Goal: Check status: Check status

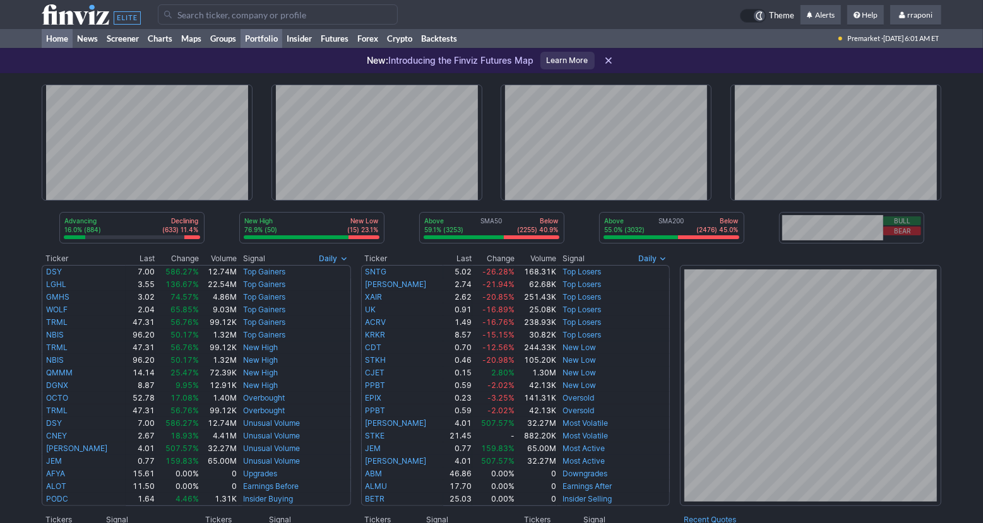
click at [280, 37] on link "Portfolio" at bounding box center [261, 38] width 42 height 19
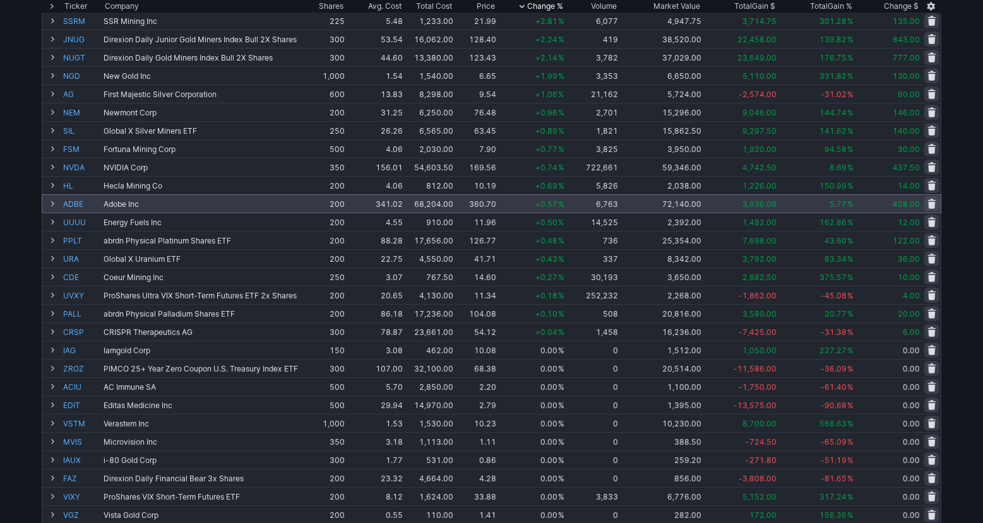
scroll to position [8, 0]
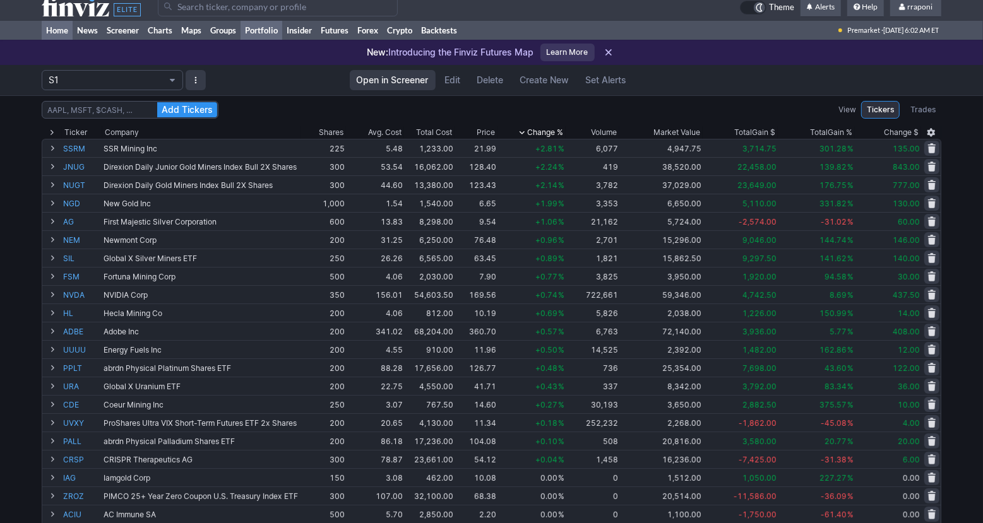
click at [69, 37] on link "Home" at bounding box center [57, 30] width 31 height 19
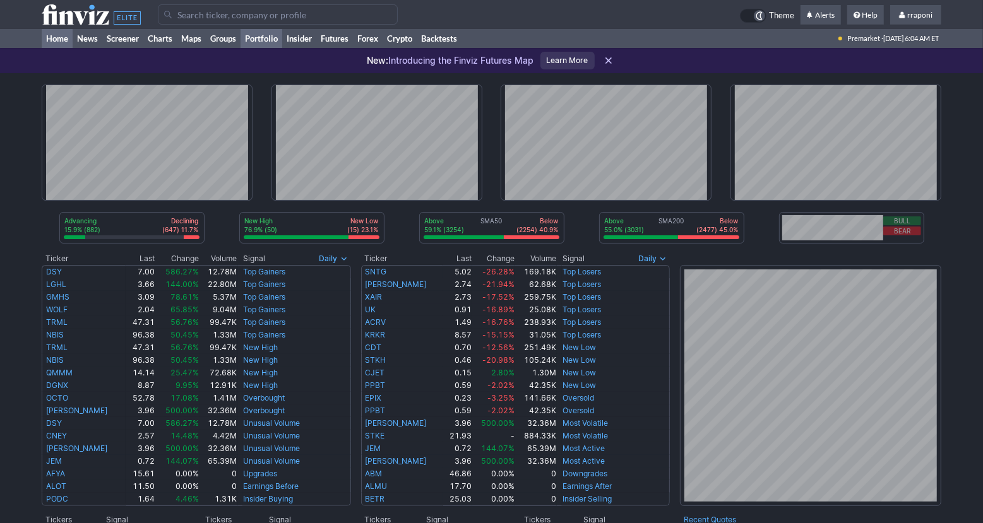
click at [273, 40] on link "Portfolio" at bounding box center [261, 38] width 42 height 19
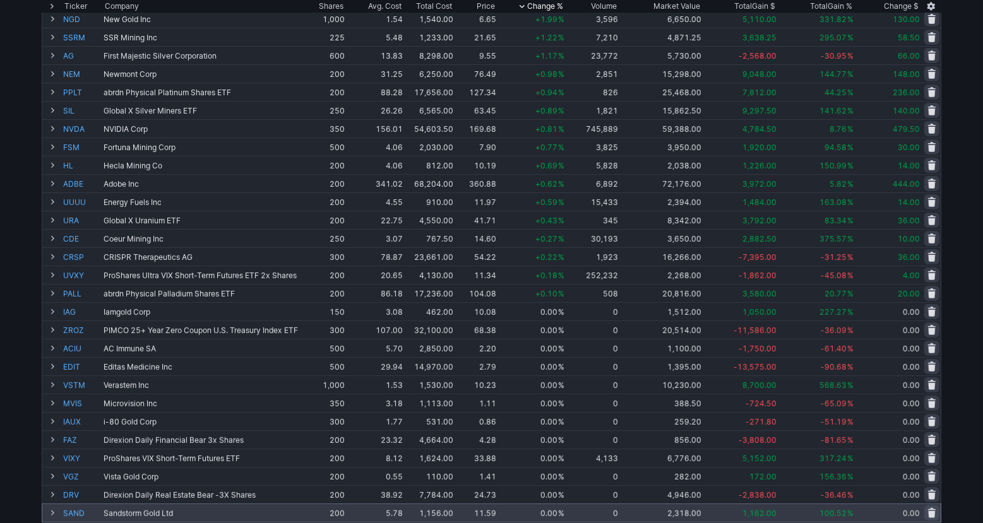
scroll to position [406, 0]
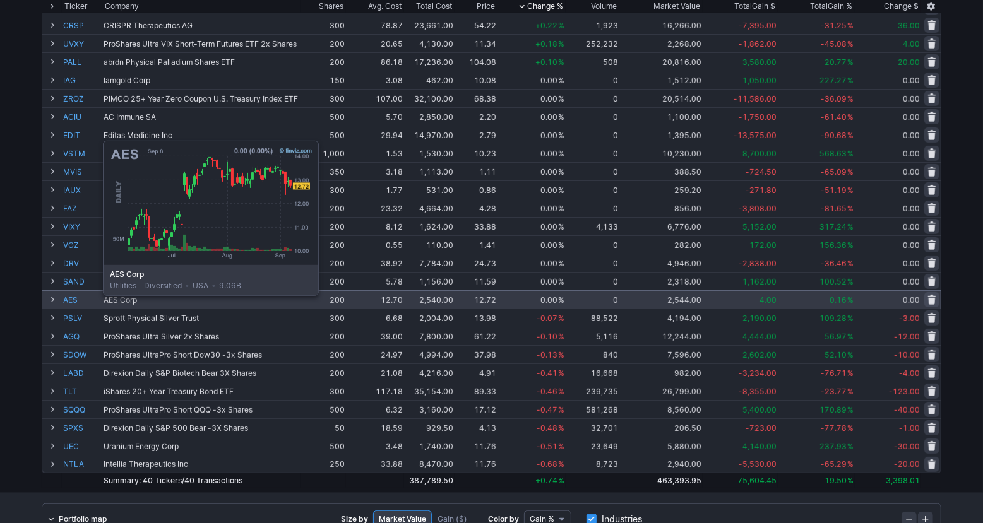
click at [71, 305] on link "AES" at bounding box center [82, 300] width 38 height 18
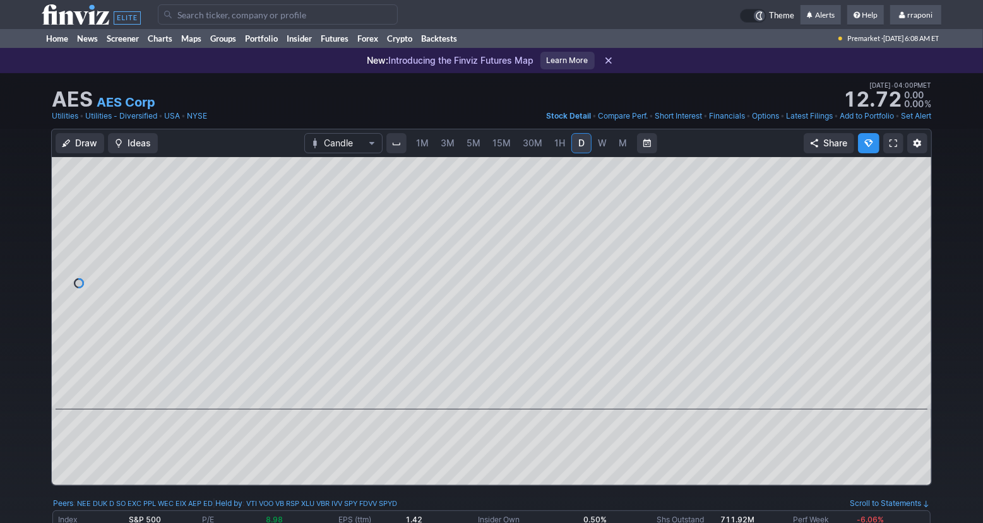
click at [601, 139] on span "W" at bounding box center [602, 143] width 9 height 11
click at [622, 148] on span "M" at bounding box center [623, 143] width 8 height 11
click at [477, 389] on span at bounding box center [480, 392] width 16 height 10
click at [478, 391] on span at bounding box center [480, 392] width 16 height 10
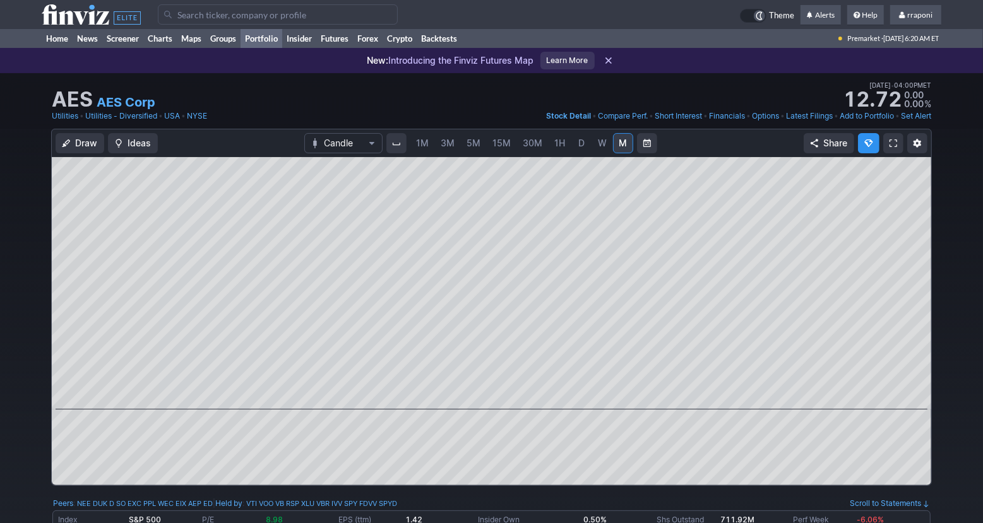
click at [266, 43] on link "Portfolio" at bounding box center [261, 38] width 42 height 19
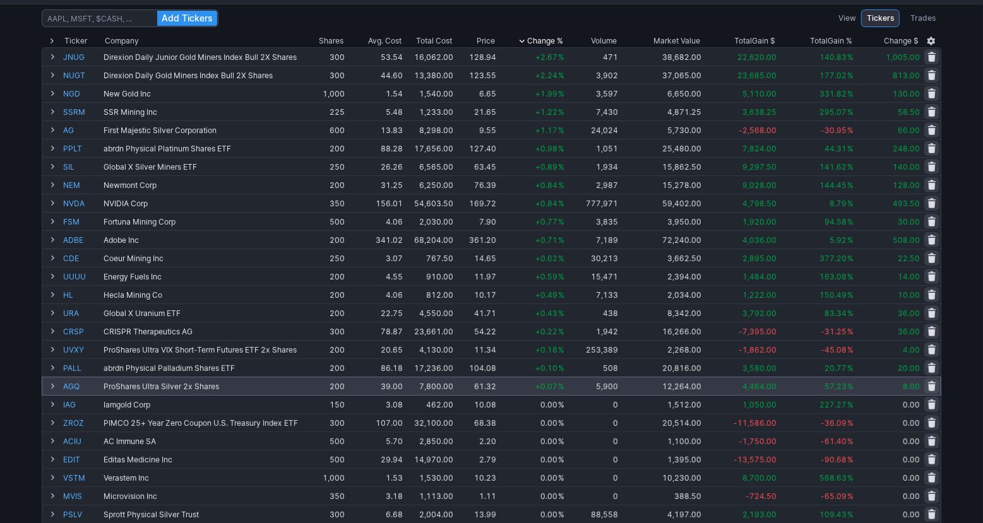
scroll to position [252, 0]
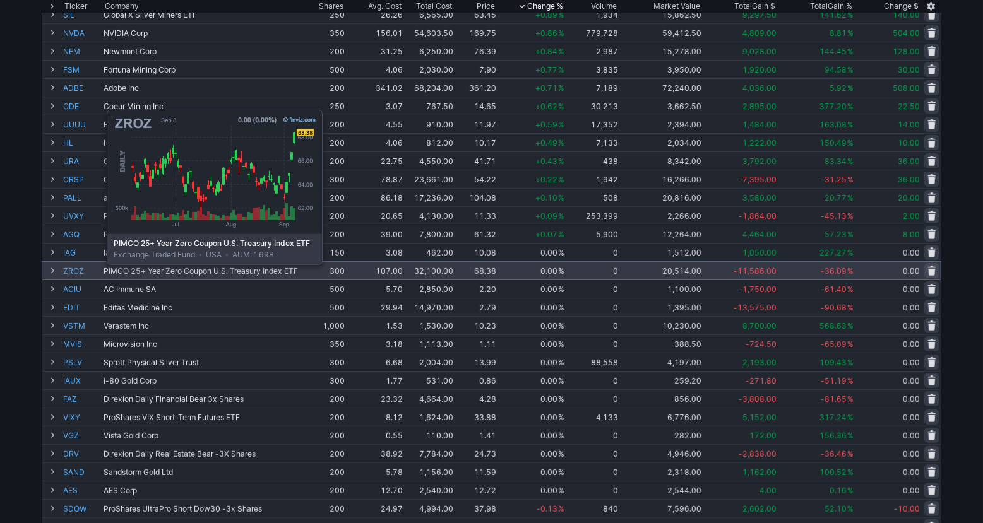
click at [75, 273] on link "ZROZ" at bounding box center [82, 271] width 38 height 18
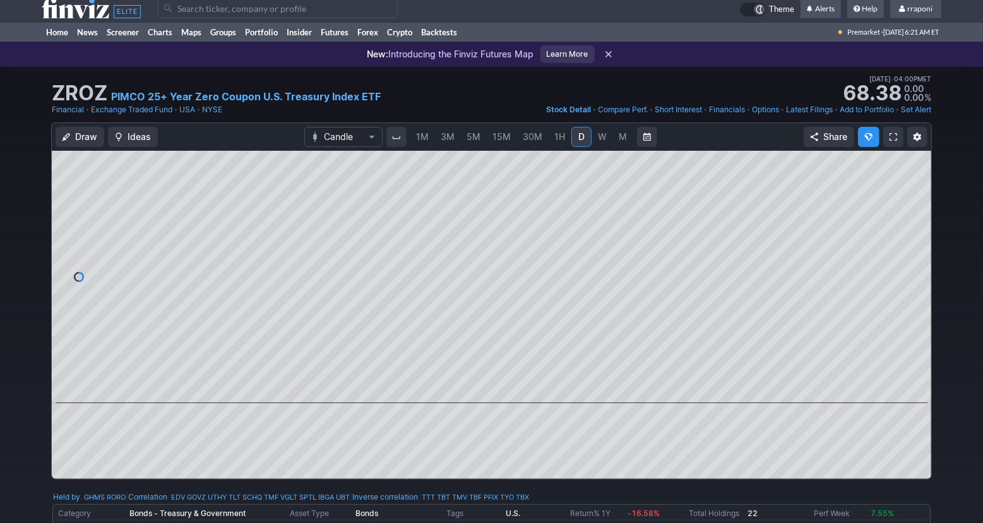
scroll to position [9, 0]
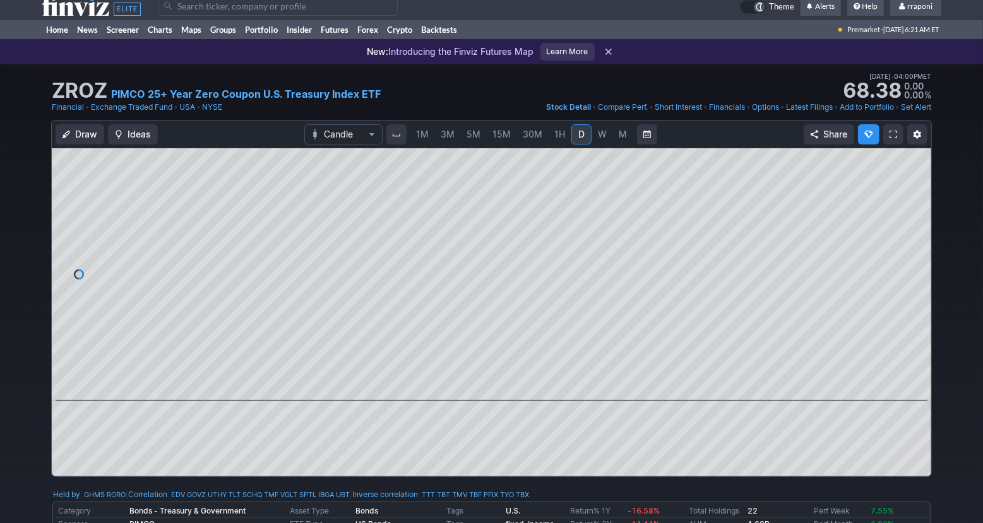
click at [603, 141] on link "W" at bounding box center [602, 134] width 20 height 20
click at [577, 138] on span "D" at bounding box center [581, 134] width 9 height 13
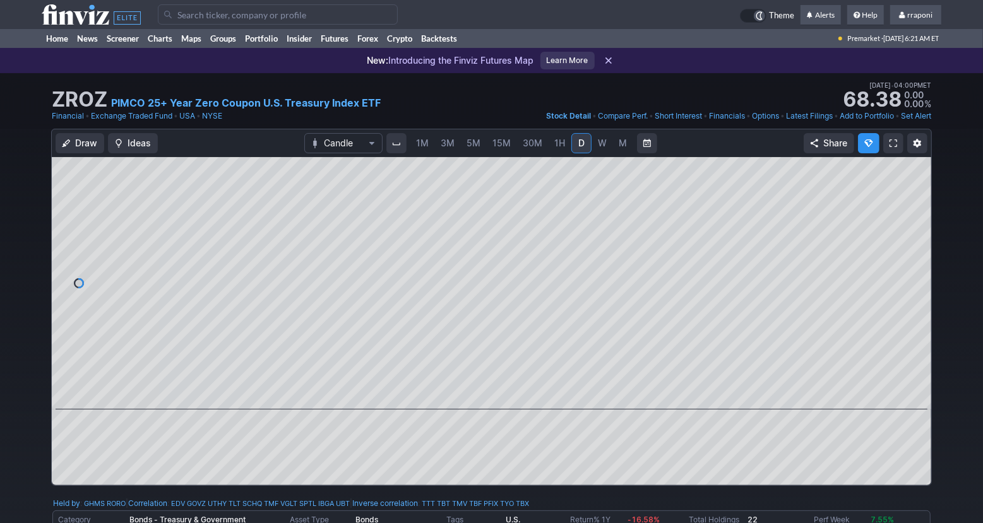
click at [605, 145] on link "W" at bounding box center [602, 143] width 20 height 20
click at [614, 147] on link "M" at bounding box center [623, 143] width 20 height 20
click at [478, 397] on button at bounding box center [480, 391] width 18 height 15
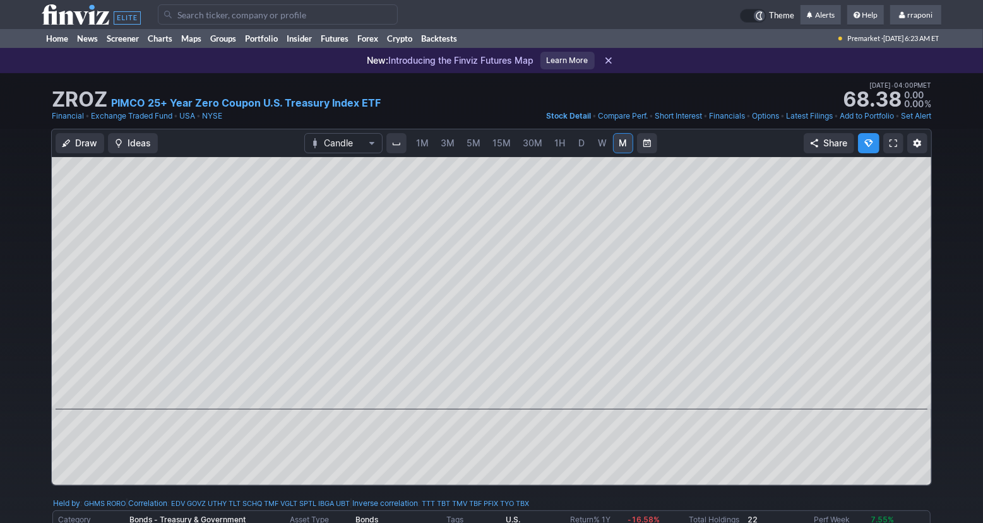
click at [475, 146] on span "5M" at bounding box center [473, 143] width 14 height 11
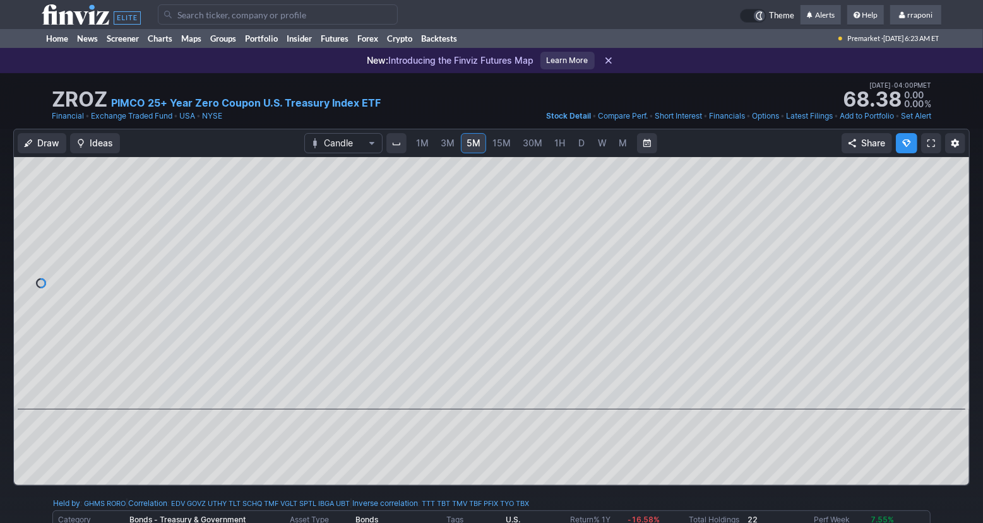
click at [625, 137] on span "M" at bounding box center [623, 143] width 9 height 13
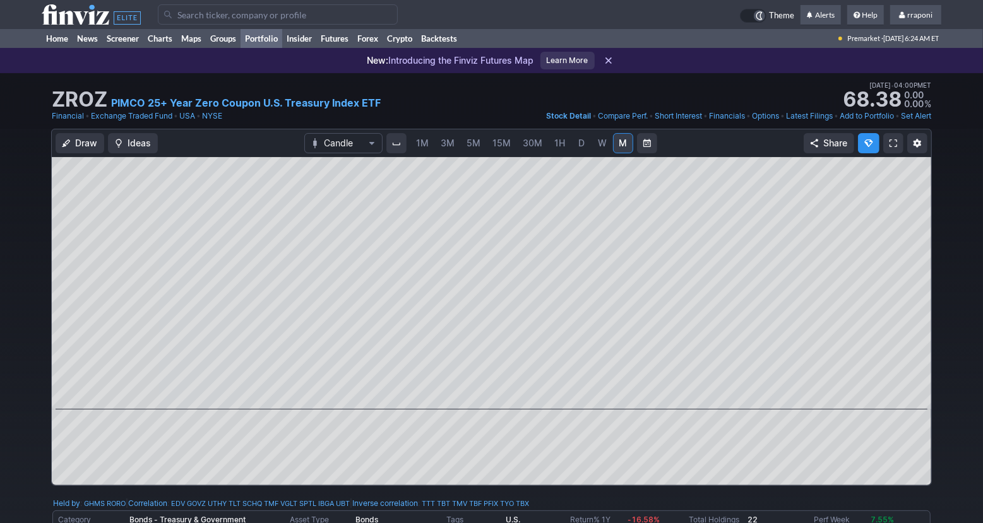
click at [280, 39] on link "Portfolio" at bounding box center [261, 38] width 42 height 19
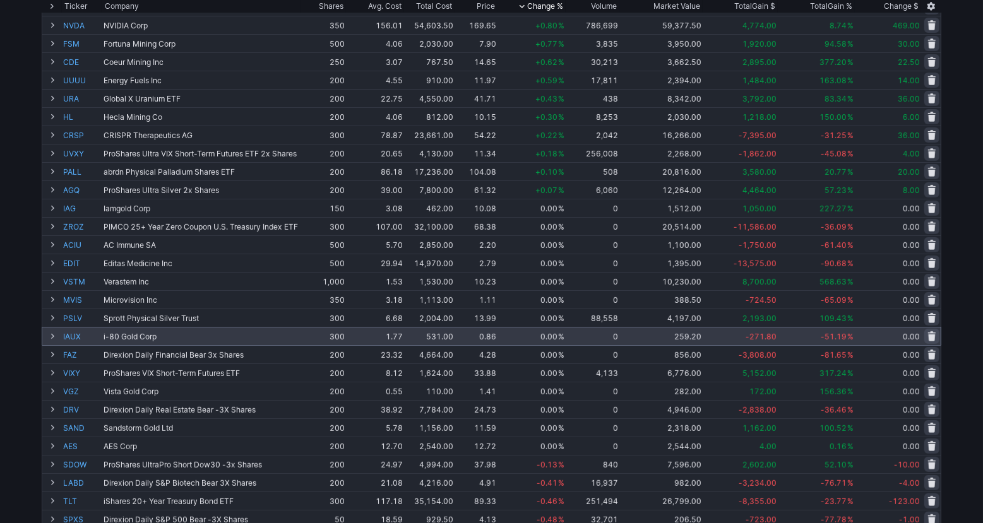
scroll to position [302, 0]
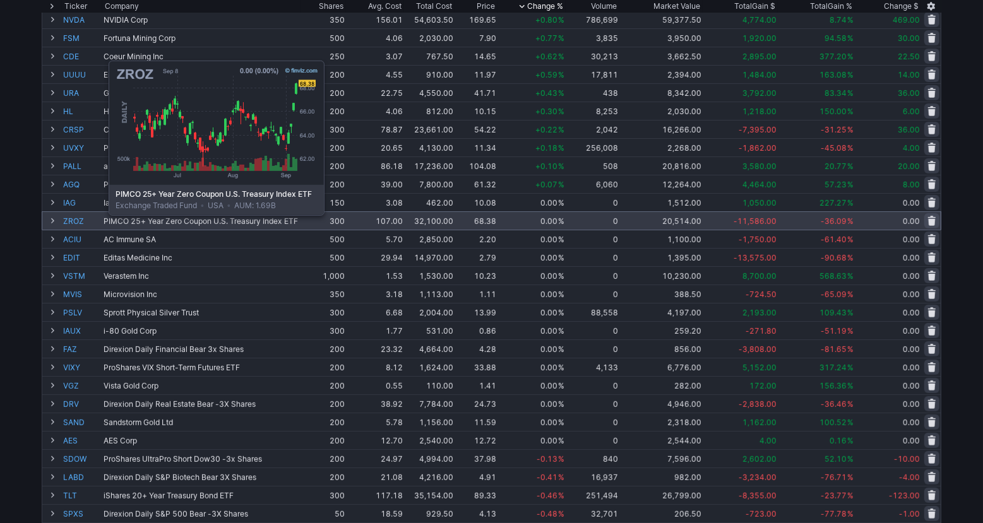
click at [77, 224] on link "ZROZ" at bounding box center [82, 221] width 38 height 18
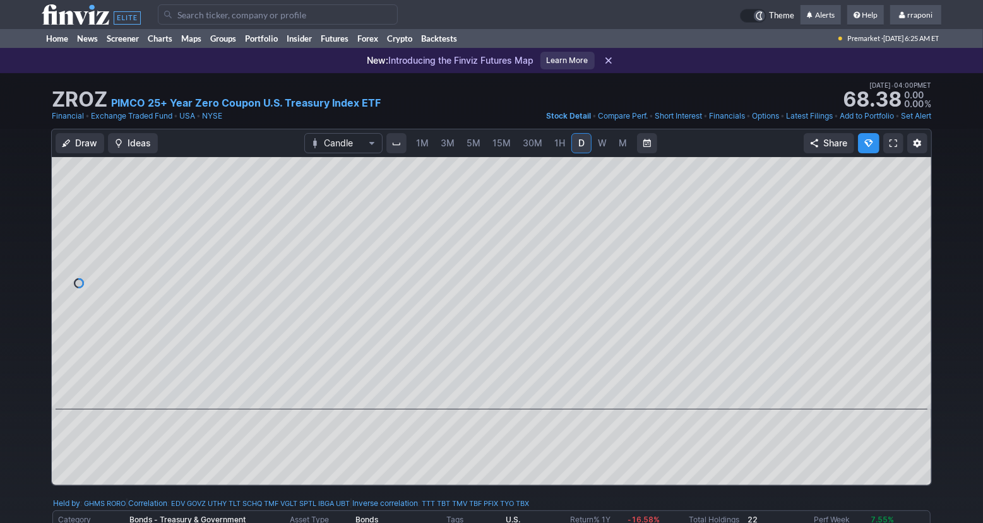
click at [533, 148] on span "30M" at bounding box center [533, 143] width 20 height 13
click at [582, 143] on span "D" at bounding box center [581, 143] width 6 height 11
click at [265, 44] on link "Portfolio" at bounding box center [261, 38] width 42 height 19
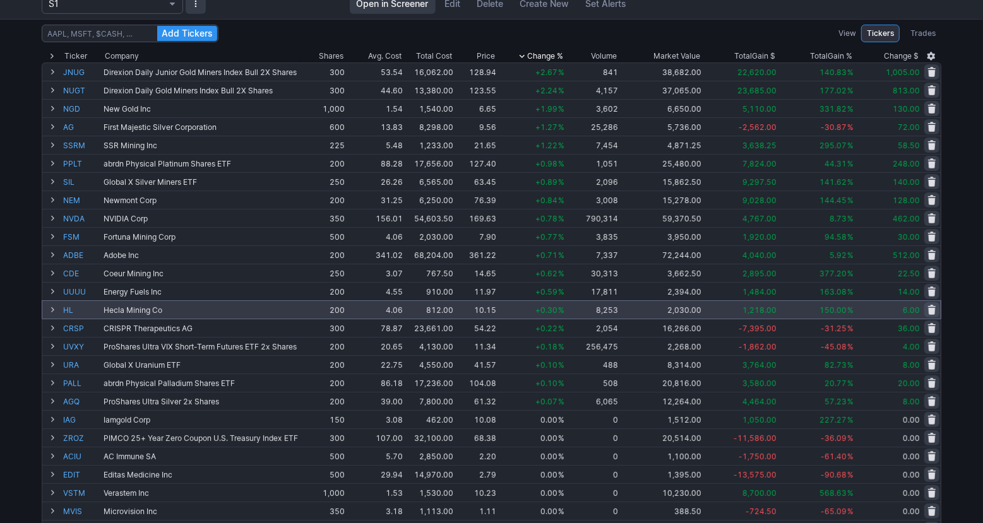
scroll to position [87, 0]
